Goal: Task Accomplishment & Management: Use online tool/utility

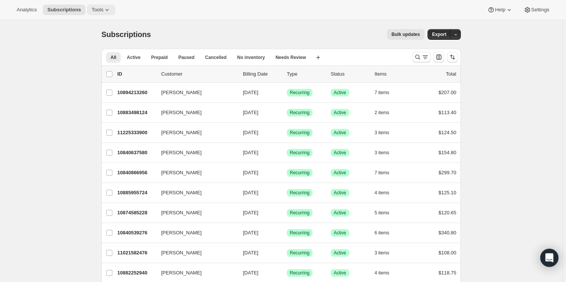
click at [94, 8] on span "Tools" at bounding box center [98, 10] width 12 height 6
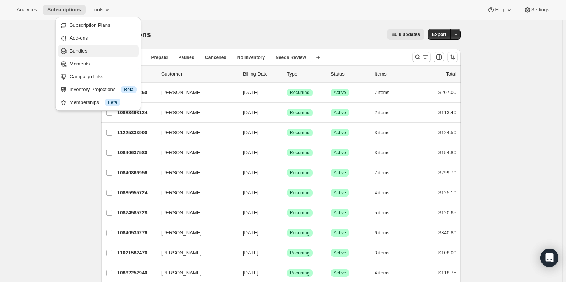
click at [81, 52] on span "Bundles" at bounding box center [79, 51] width 18 height 6
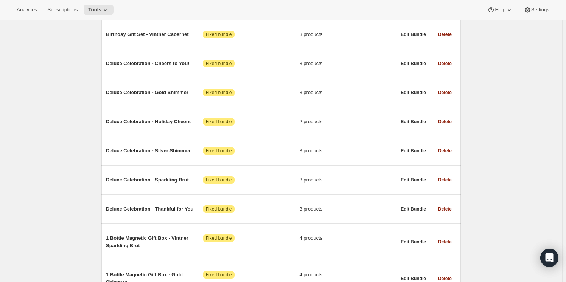
scroll to position [810, 0]
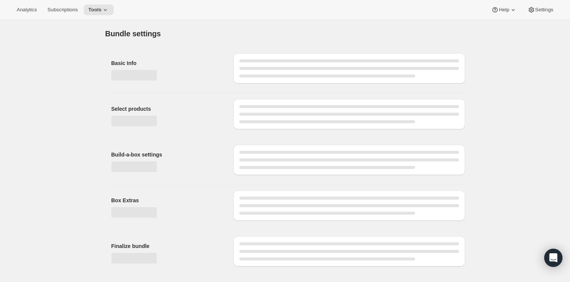
type input "Wine Club 6+ Bottles"
select select "minMax"
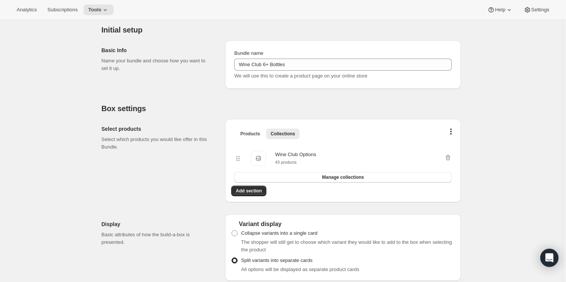
scroll to position [103, 0]
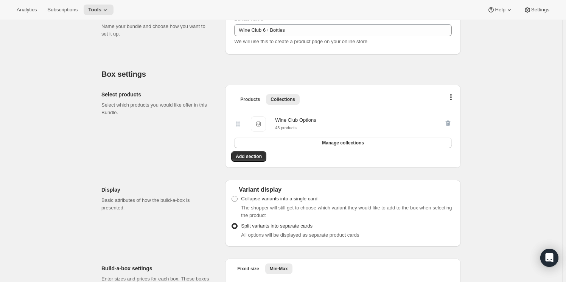
click at [292, 120] on div "Wine Club Options" at bounding box center [295, 121] width 41 height 8
click at [307, 142] on button "Manage collections" at bounding box center [343, 143] width 218 height 11
click at [315, 122] on div "Wine Club Options" at bounding box center [295, 121] width 41 height 8
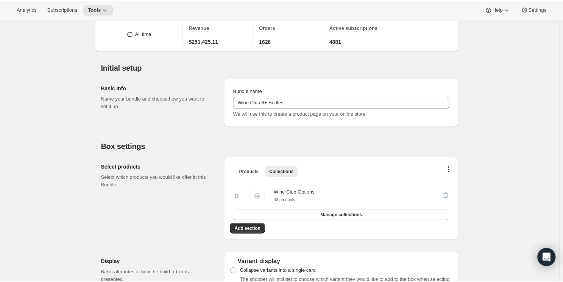
scroll to position [0, 0]
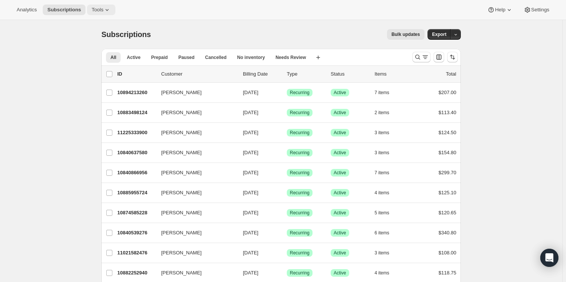
click at [96, 8] on span "Tools" at bounding box center [98, 10] width 12 height 6
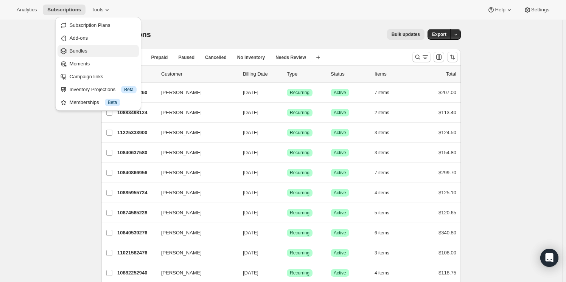
click at [90, 52] on span "Bundles" at bounding box center [103, 51] width 67 height 8
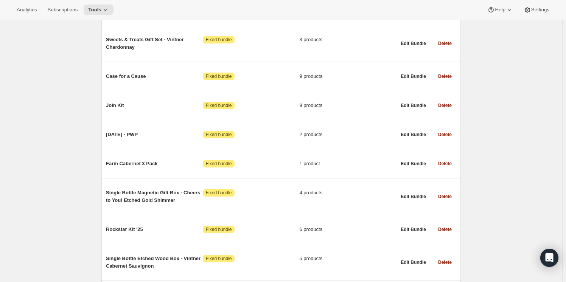
scroll to position [1652, 0]
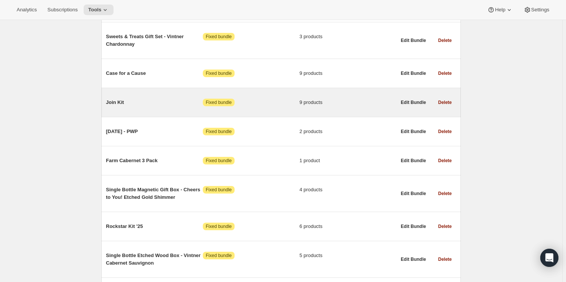
click at [116, 99] on span "Join Kit" at bounding box center [154, 103] width 97 height 8
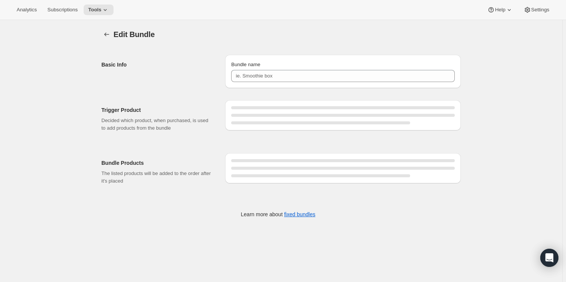
type input "Join Kit"
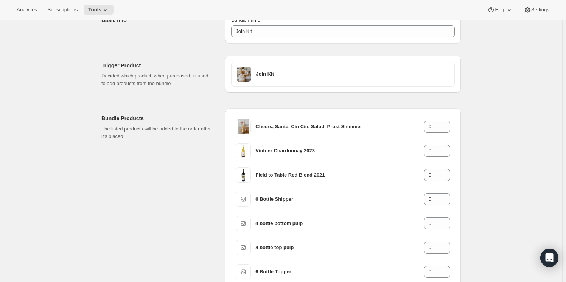
scroll to position [29, 0]
